Goal: Task Accomplishment & Management: Complete application form

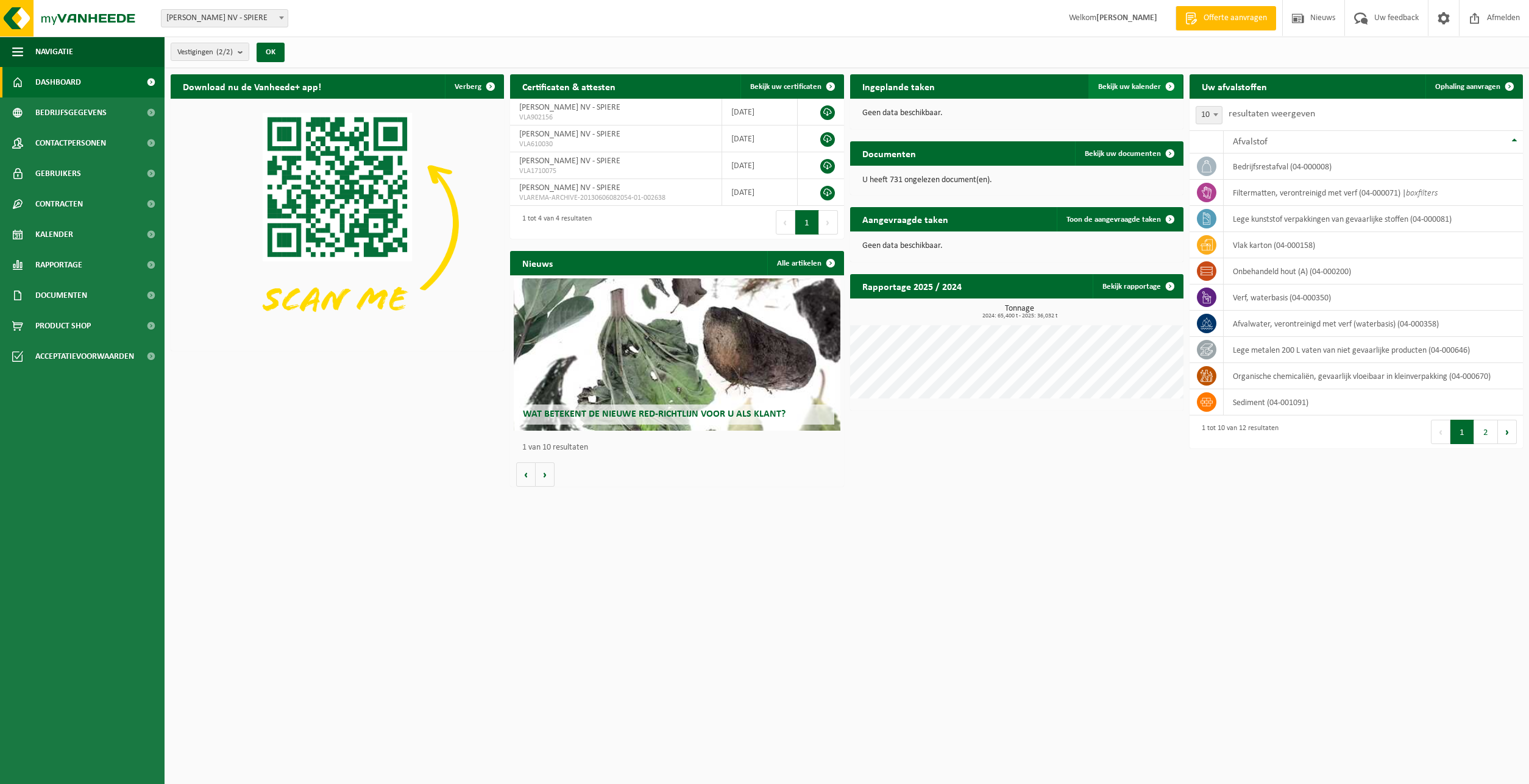
click at [1138, 91] on span "Bekijk uw kalender" at bounding box center [1129, 87] width 63 height 8
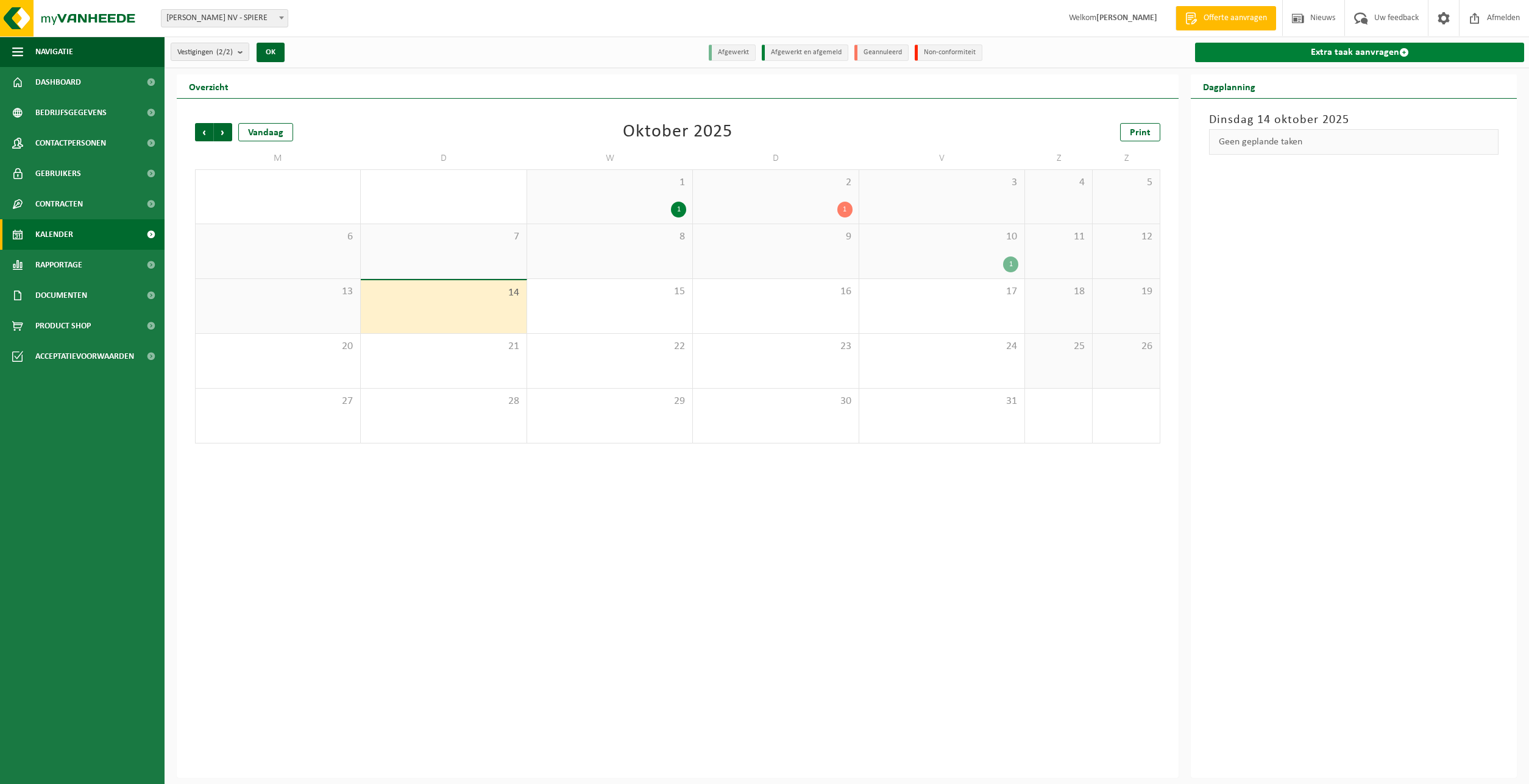
click at [1322, 48] on link "Extra taak aanvragen" at bounding box center [1359, 52] width 329 height 19
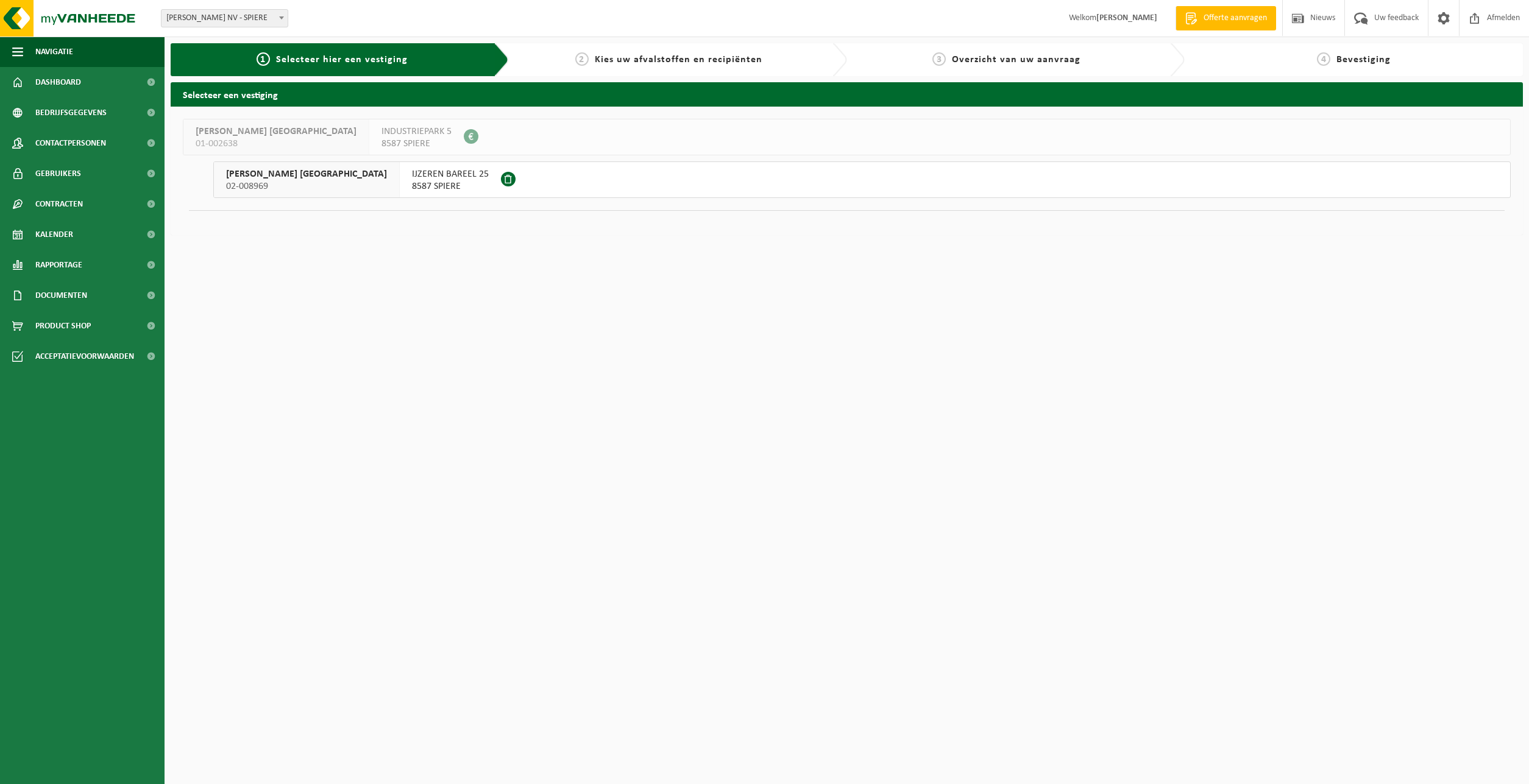
click at [412, 190] on span "8587 SPIERE" at bounding box center [450, 187] width 77 height 12
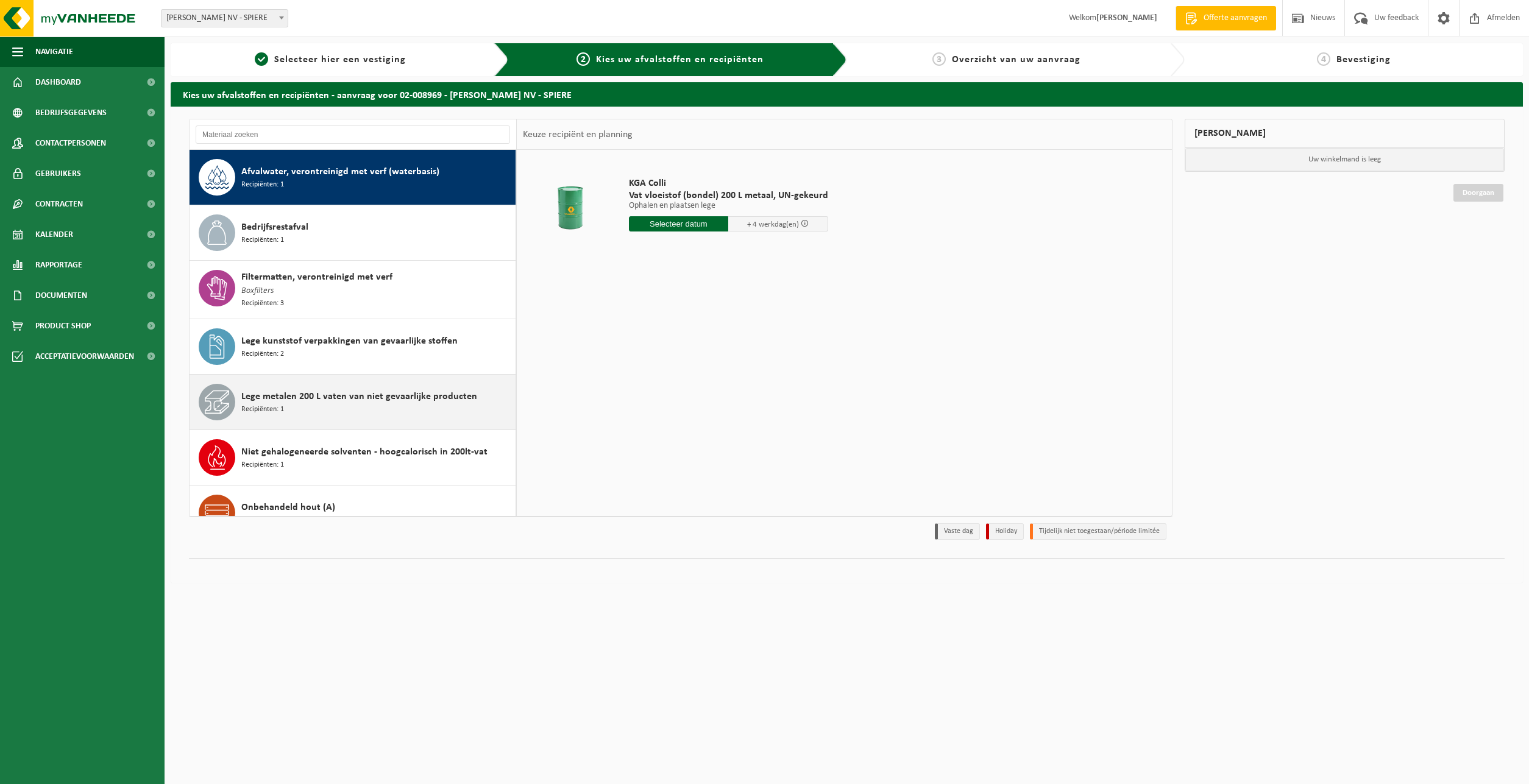
click at [405, 390] on span "Lege metalen 200 L vaten van niet gevaarlijke producten" at bounding box center [359, 396] width 236 height 15
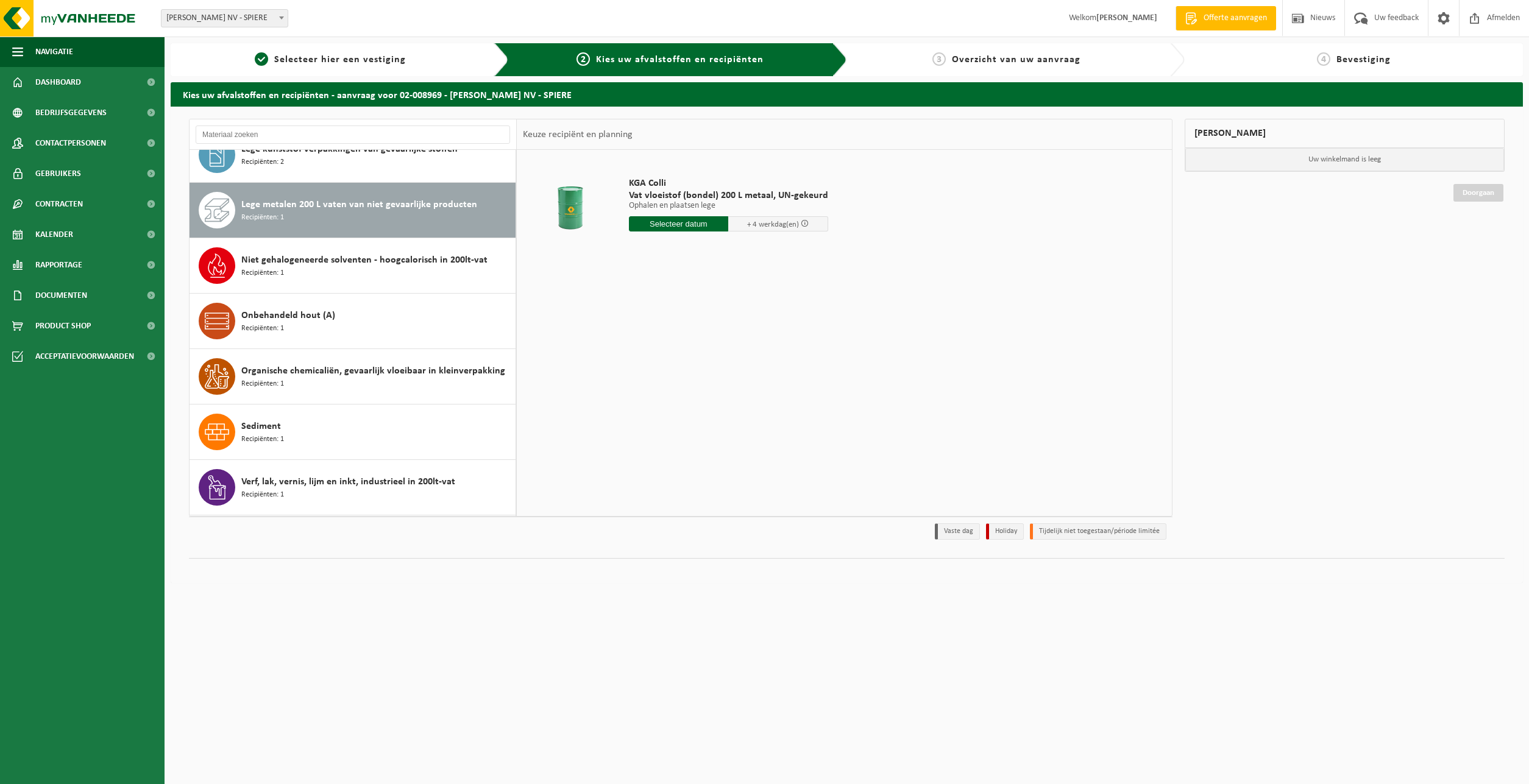
scroll to position [223, 0]
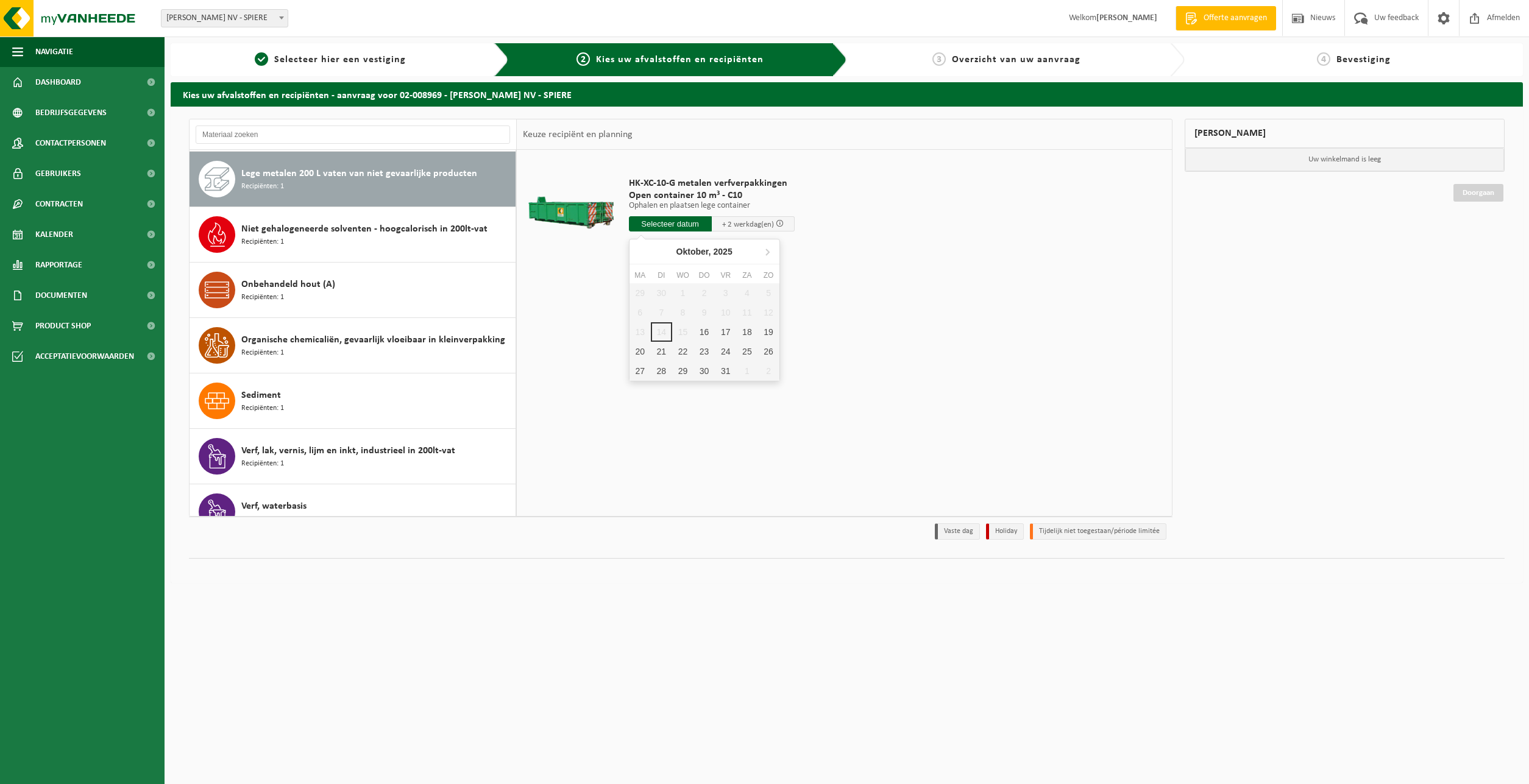
click at [669, 220] on input "text" at bounding box center [670, 224] width 83 height 15
click at [705, 332] on div "16" at bounding box center [704, 332] width 22 height 19
type input "Van 2025-10-16"
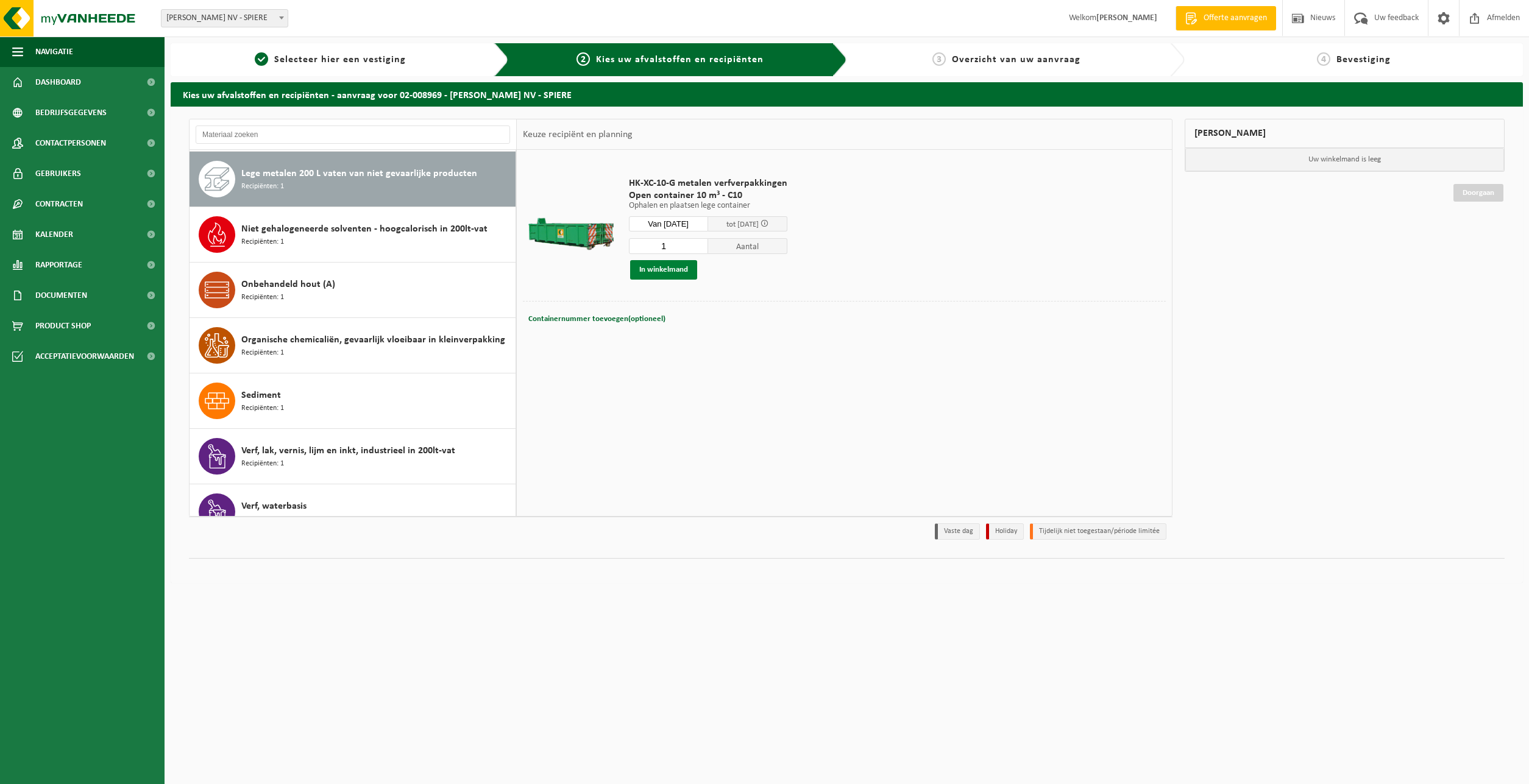
click at [669, 268] on button "In winkelmand" at bounding box center [663, 270] width 67 height 19
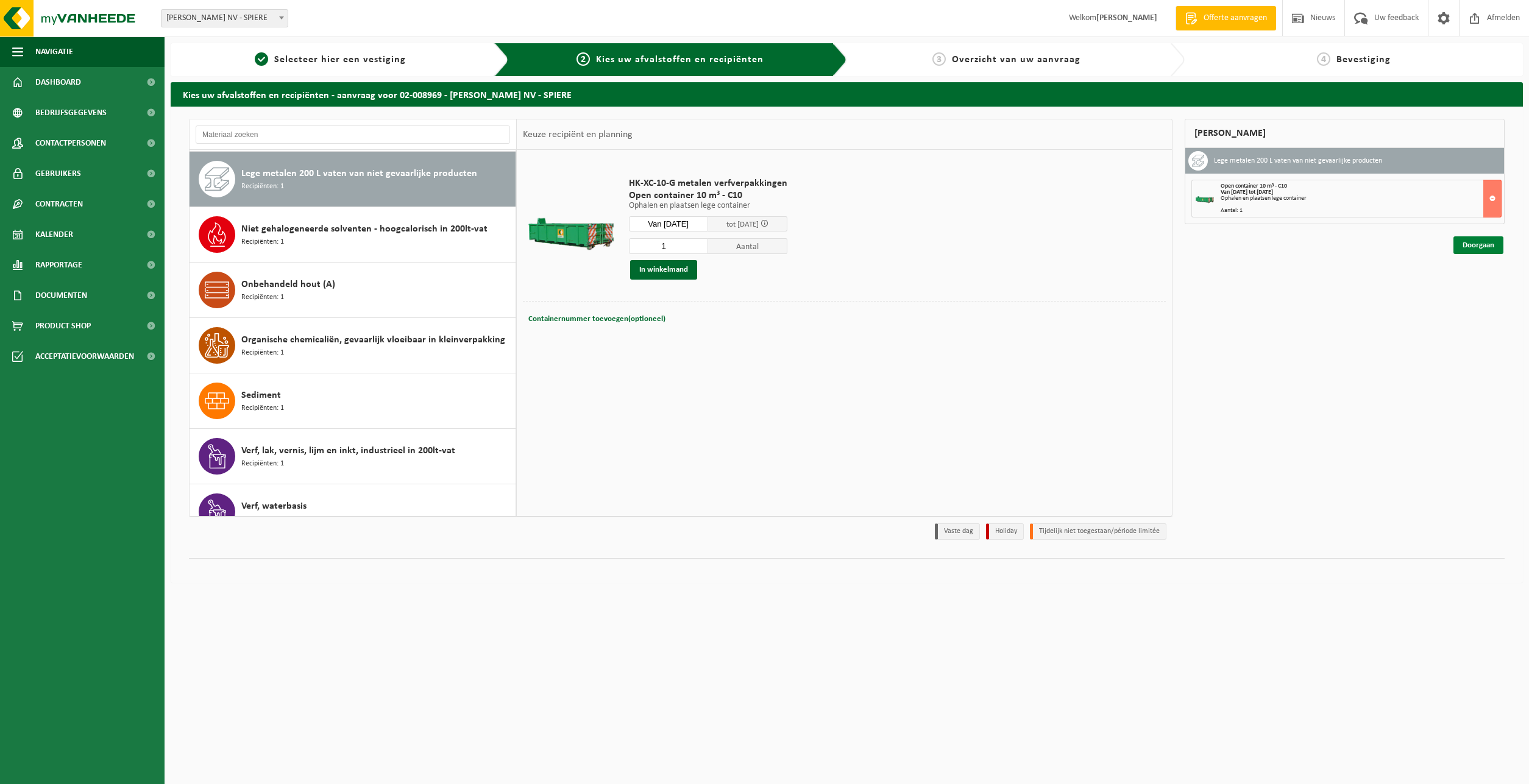
click at [1483, 243] on link "Doorgaan" at bounding box center [1478, 245] width 50 height 18
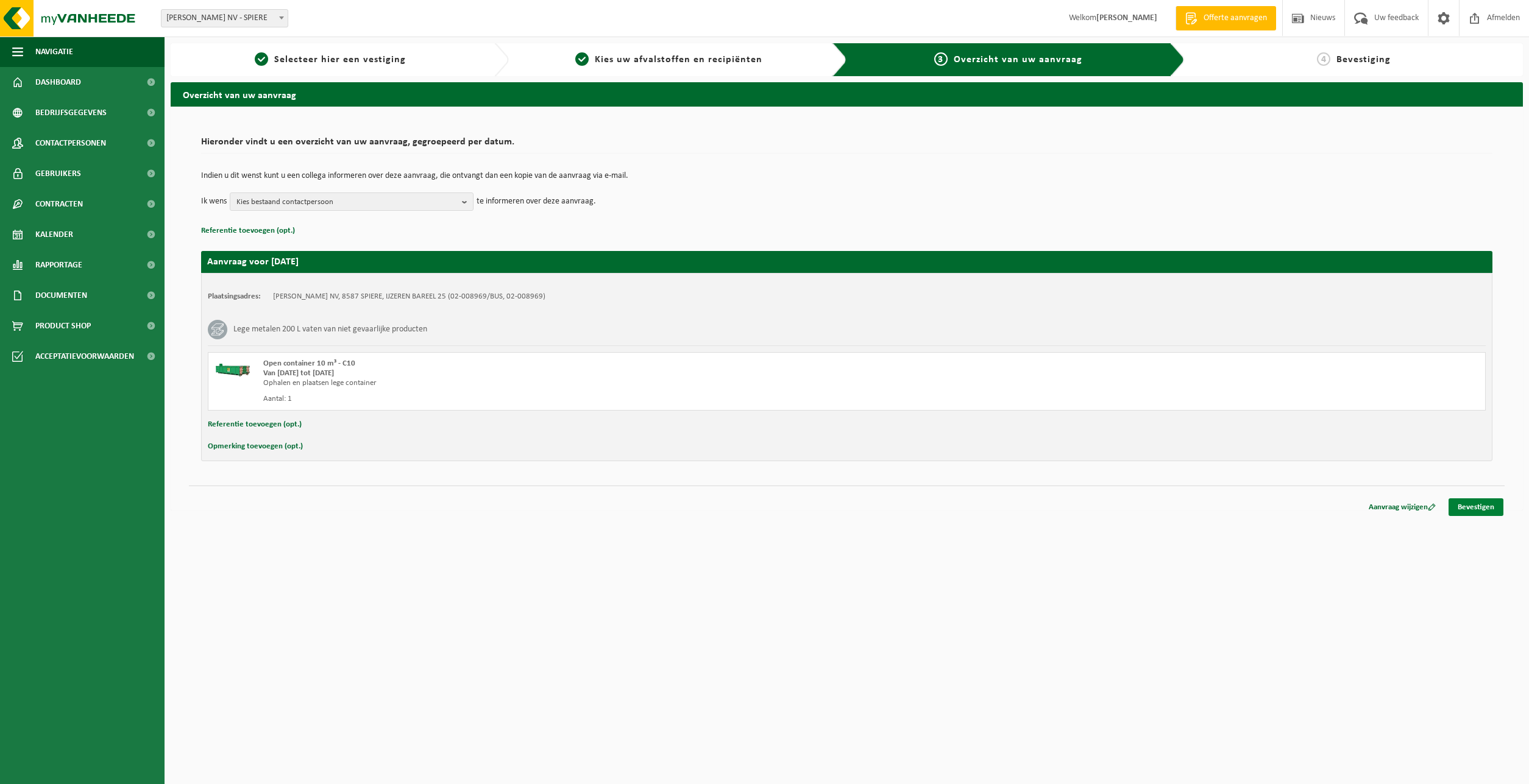
click at [1488, 501] on link "Bevestigen" at bounding box center [1475, 507] width 55 height 18
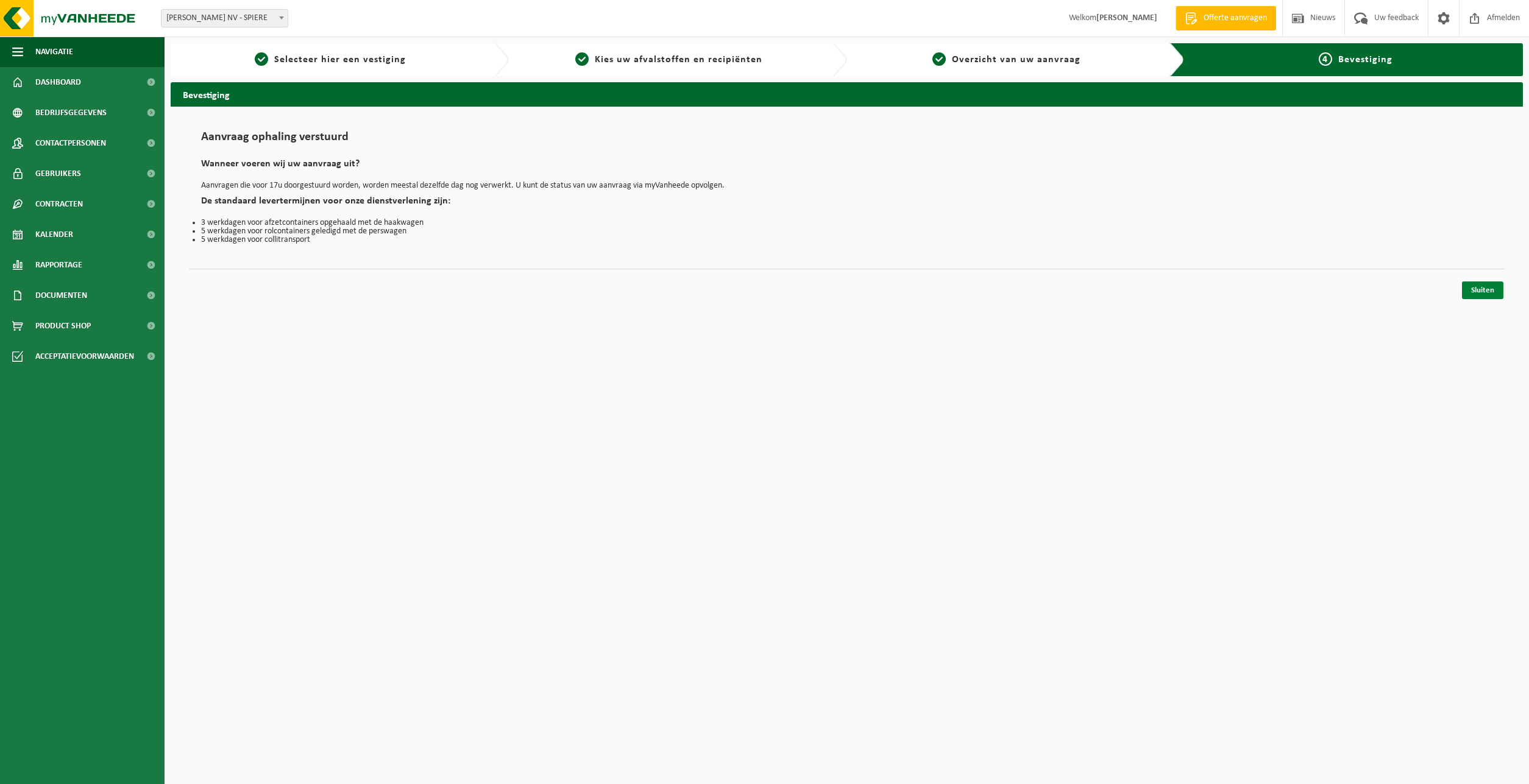
click at [1487, 289] on link "Sluiten" at bounding box center [1482, 289] width 41 height 18
